Goal: Information Seeking & Learning: Learn about a topic

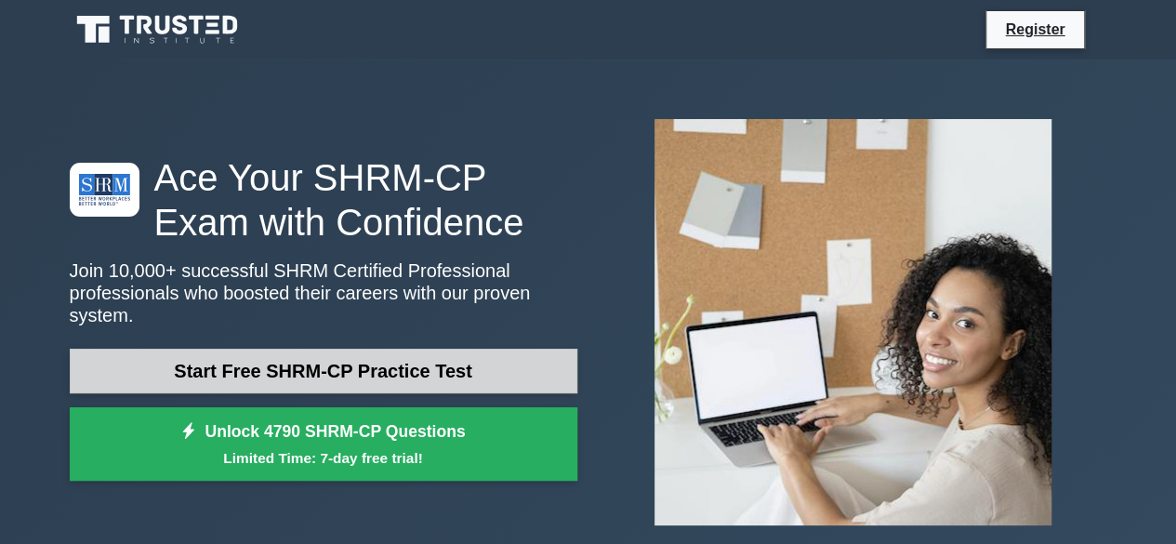
click at [302, 352] on link "Start Free SHRM-CP Practice Test" at bounding box center [324, 371] width 508 height 45
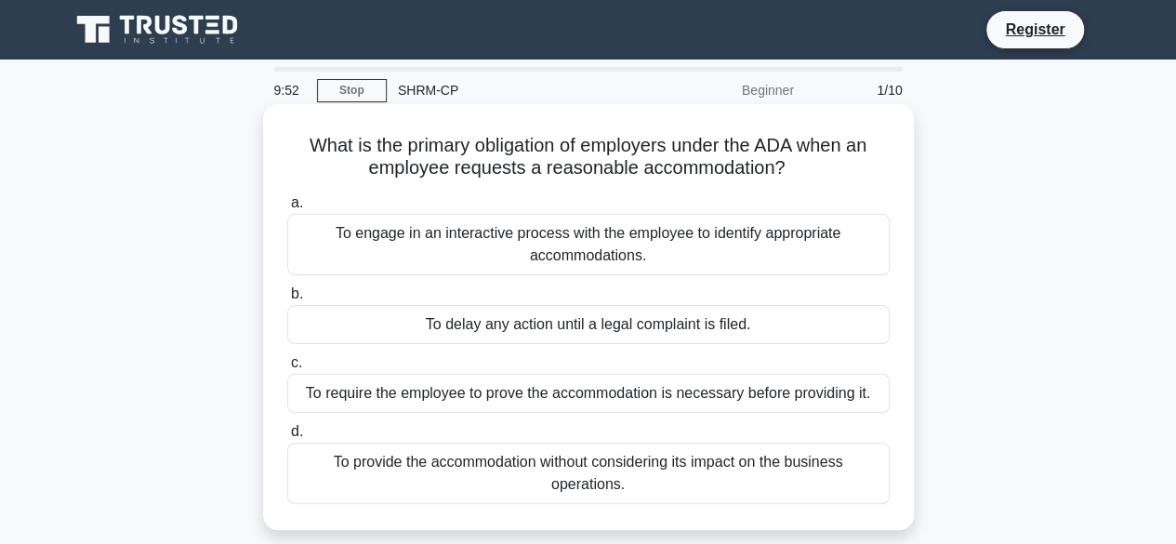
drag, startPoint x: 294, startPoint y: 139, endPoint x: 829, endPoint y: 174, distance: 536.6
click at [829, 174] on h5 "What is the primary obligation of employers under the ADA when an employee requ…" at bounding box center [588, 157] width 606 height 46
copy h5 "What is the primary obligation of employers under the ADA when an employee requ…"
drag, startPoint x: 326, startPoint y: 231, endPoint x: 705, endPoint y: 258, distance: 379.3
click at [705, 258] on div "To engage in an interactive process with the employee to identify appropriate a…" at bounding box center [588, 244] width 602 height 61
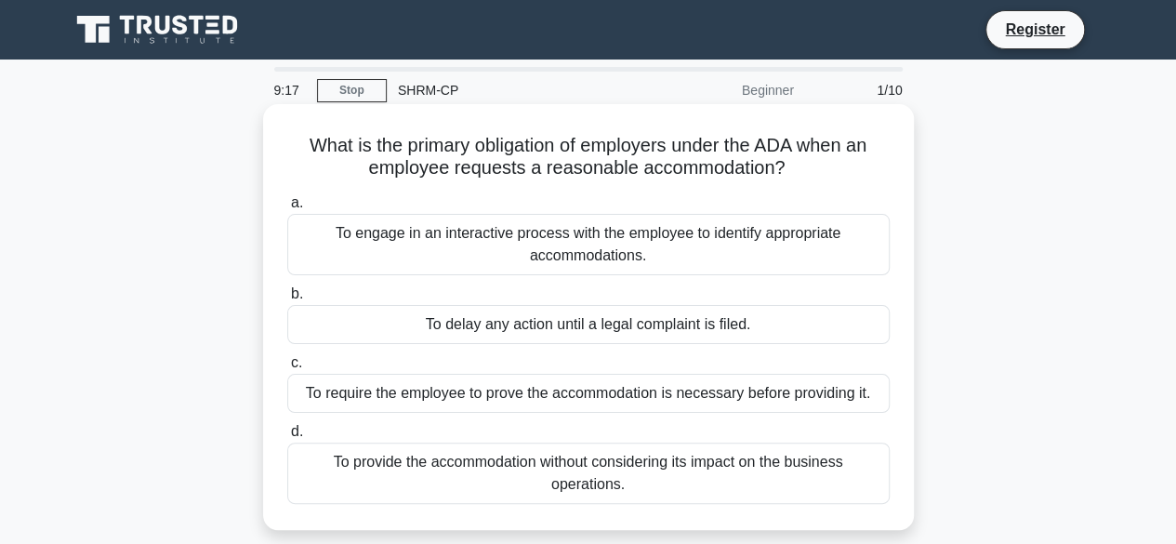
copy div "To engage in an interactive process with the employee to identify appropriate a…"
drag, startPoint x: 415, startPoint y: 341, endPoint x: 757, endPoint y: 343, distance: 342.1
click at [757, 343] on div "To delay any action until a legal complaint is filed." at bounding box center [588, 324] width 602 height 39
copy div "To delay any action until a legal complaint is filed."
